Goal: Obtain resource: Download file/media

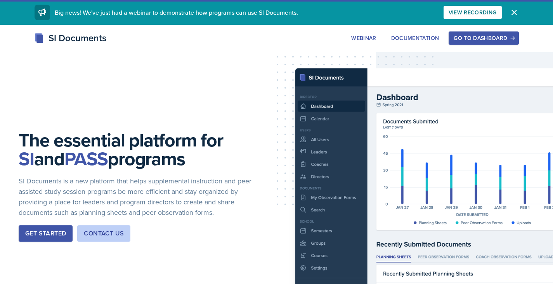
click at [485, 31] on div "The essential platform for SI and PASS programs SI Documents is a new platform …" at bounding box center [276, 192] width 553 height 334
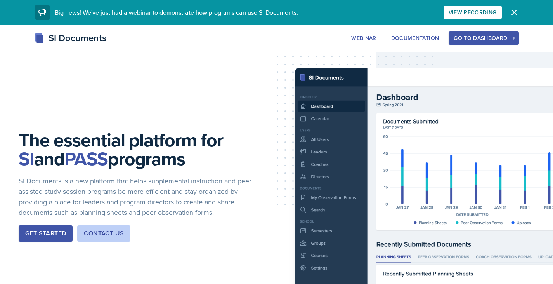
click at [484, 36] on div "Go to Dashboard" at bounding box center [484, 38] width 60 height 6
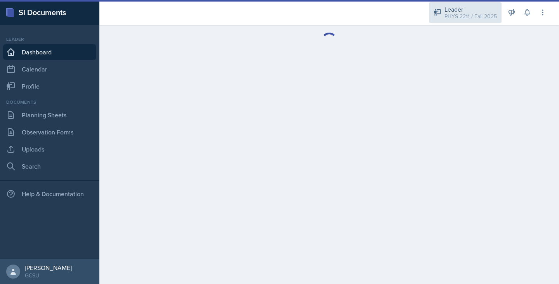
click at [471, 15] on div "PHYS 2211 / Fall 2025" at bounding box center [470, 16] width 52 height 8
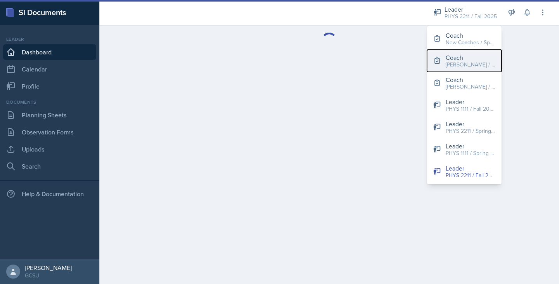
click at [458, 64] on div "[PERSON_NAME] / Fall 2025" at bounding box center [470, 65] width 50 height 8
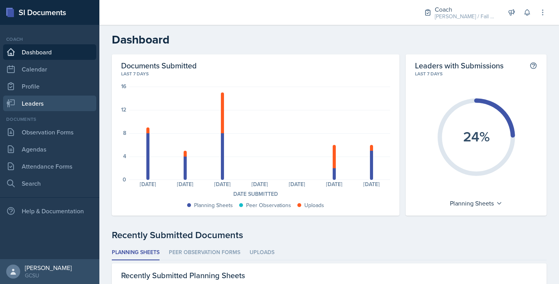
click at [38, 99] on link "Leaders" at bounding box center [49, 103] width 93 height 16
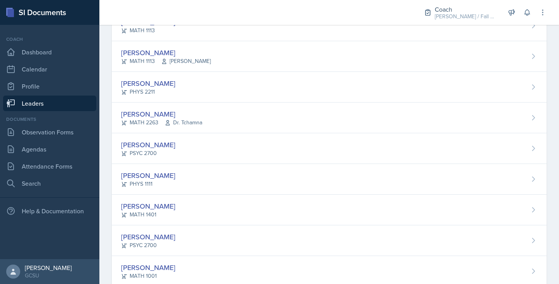
scroll to position [295, 0]
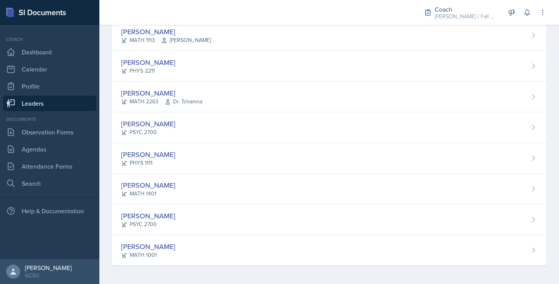
click at [189, 220] on div "[PERSON_NAME] PSYC 2700" at bounding box center [329, 219] width 435 height 31
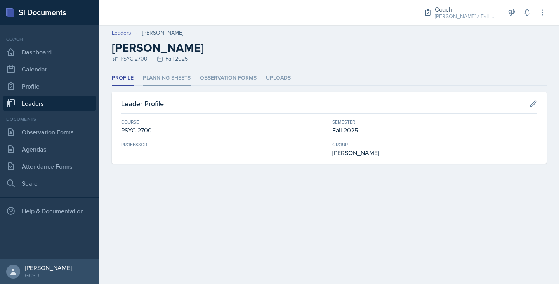
click at [175, 79] on li "Planning Sheets" at bounding box center [167, 78] width 48 height 15
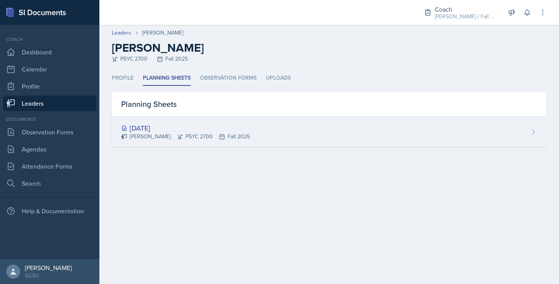
click at [161, 128] on div "[DATE]" at bounding box center [185, 128] width 129 height 10
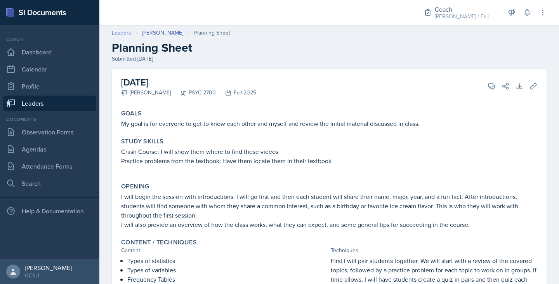
click at [127, 30] on link "Leaders" at bounding box center [121, 33] width 19 height 8
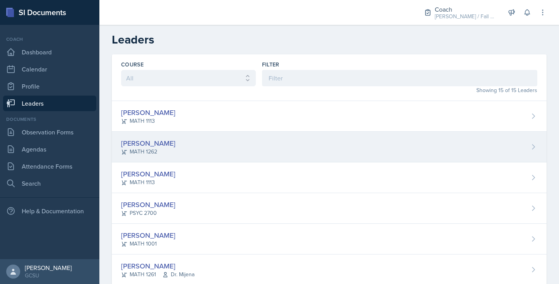
click at [146, 134] on div "[PERSON_NAME] MATH 1262" at bounding box center [329, 147] width 435 height 31
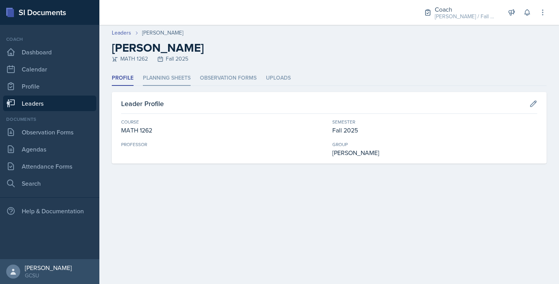
click at [153, 85] on li "Planning Sheets" at bounding box center [167, 78] width 48 height 15
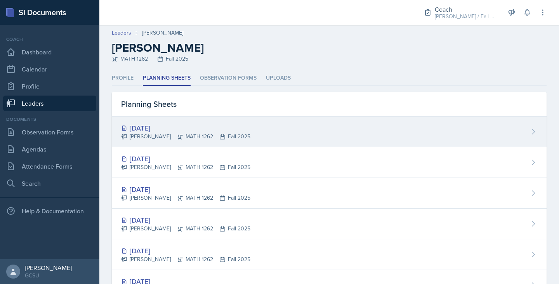
click at [193, 129] on div "[DATE]" at bounding box center [185, 128] width 129 height 10
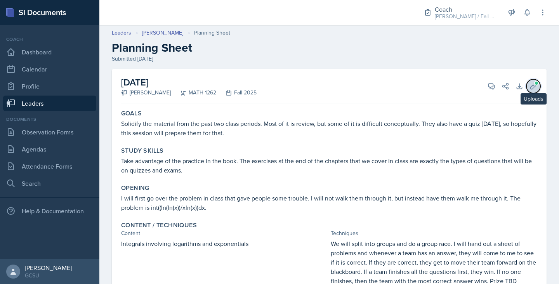
click at [529, 84] on icon at bounding box center [533, 86] width 8 height 8
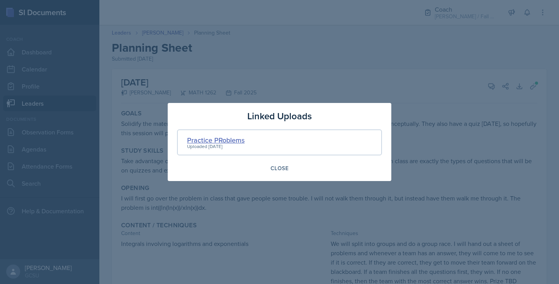
click at [211, 138] on div "Practice PRoblems" at bounding box center [215, 140] width 57 height 10
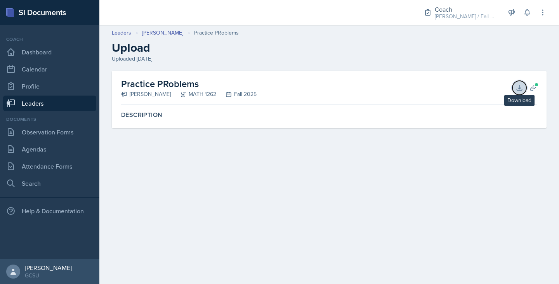
click at [523, 88] on button "Download" at bounding box center [519, 88] width 14 height 14
click at [128, 31] on link "Leaders" at bounding box center [121, 33] width 19 height 8
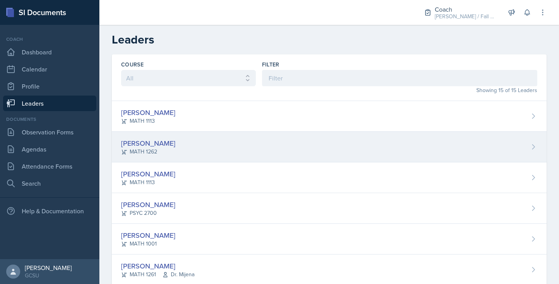
click at [207, 141] on div "[PERSON_NAME] MATH 1262" at bounding box center [329, 147] width 435 height 31
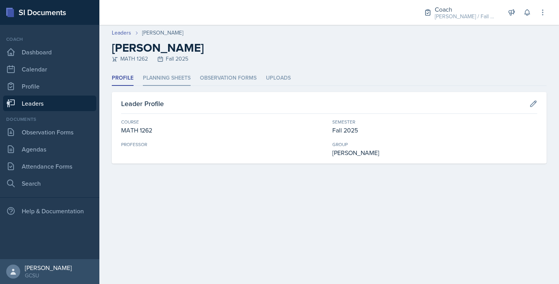
click at [170, 74] on li "Planning Sheets" at bounding box center [167, 78] width 48 height 15
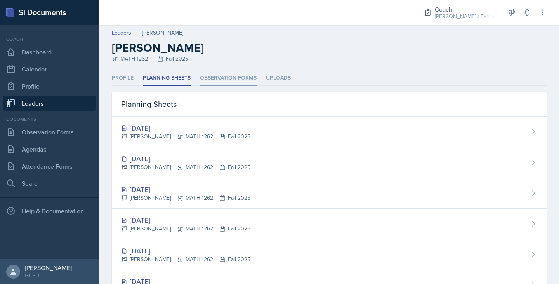
click at [242, 74] on li "Observation Forms" at bounding box center [228, 78] width 57 height 15
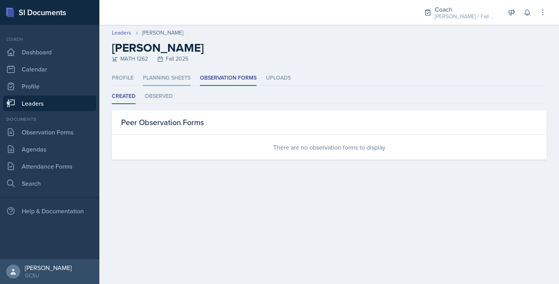
click at [174, 76] on li "Planning Sheets" at bounding box center [167, 78] width 48 height 15
